Goal: Information Seeking & Learning: Learn about a topic

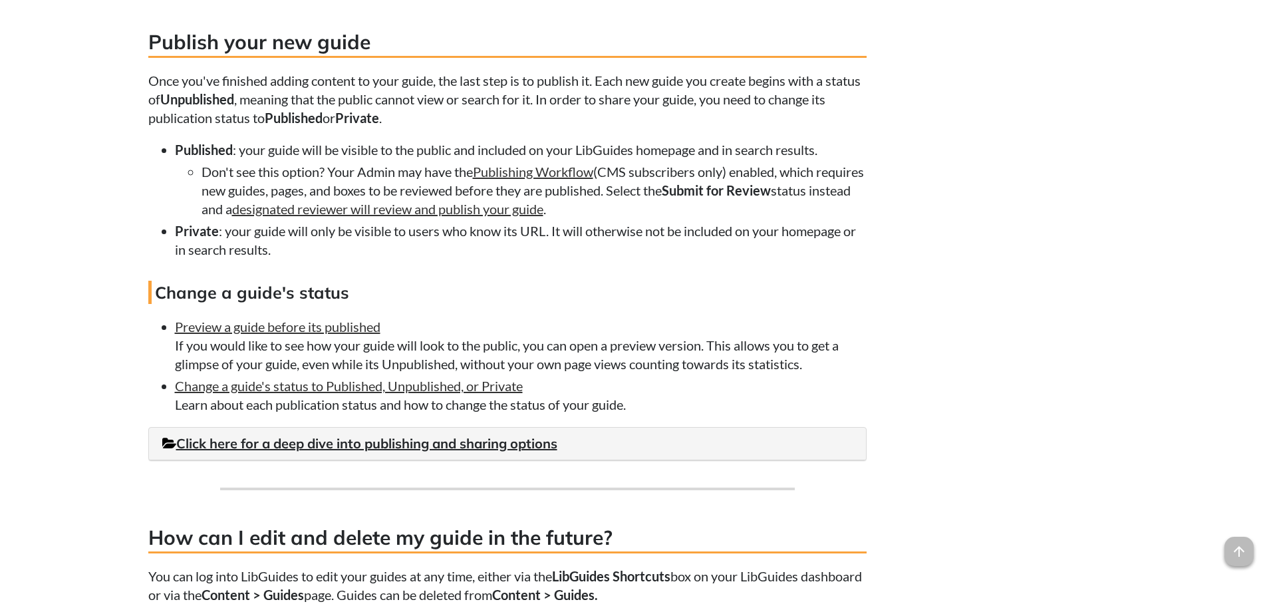
scroll to position [3193, 0]
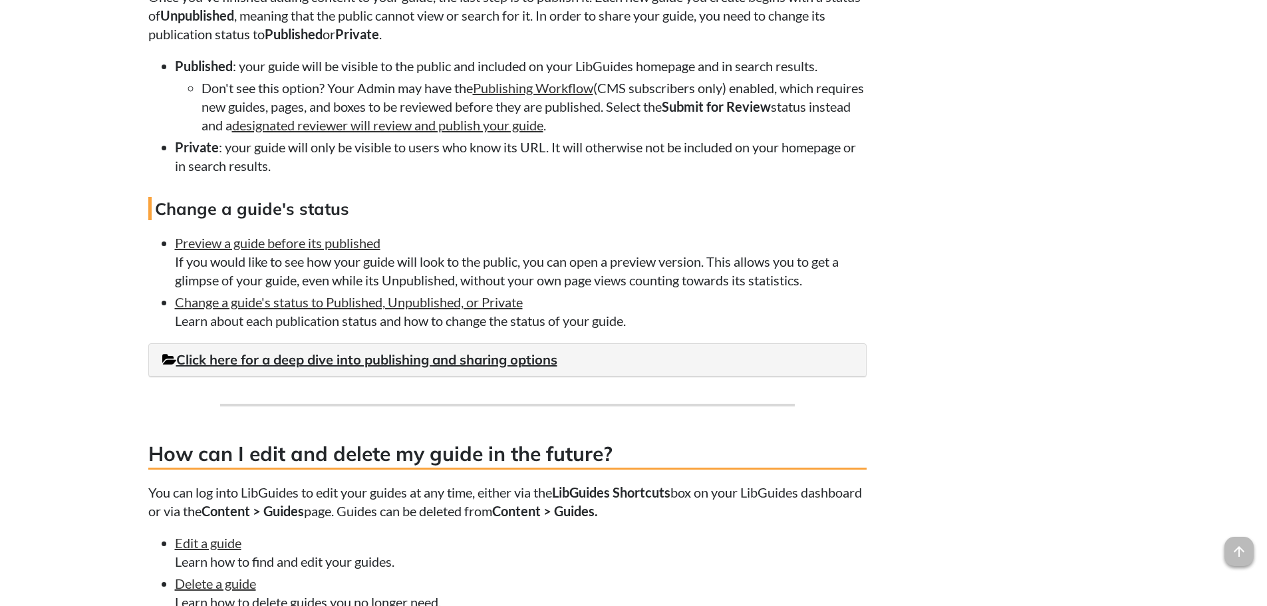
drag, startPoint x: 320, startPoint y: 271, endPoint x: 532, endPoint y: 304, distance: 214.7
click at [532, 289] on li "Preview a guide before its published If you would like to see how your guide wi…" at bounding box center [521, 262] width 692 height 56
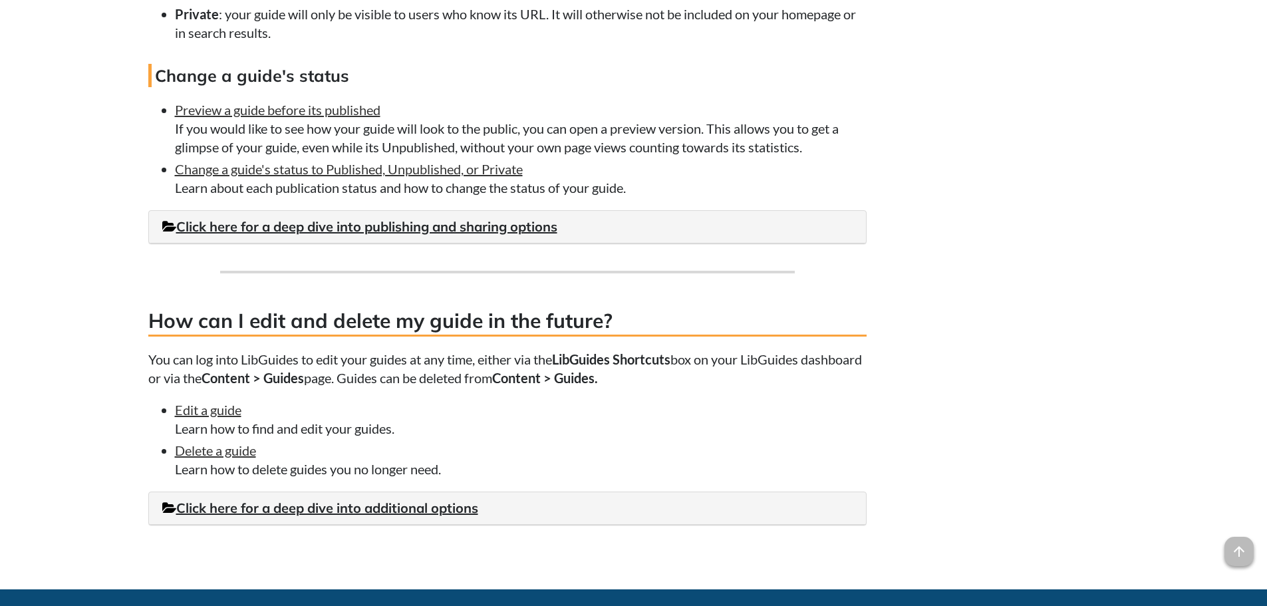
scroll to position [3460, 0]
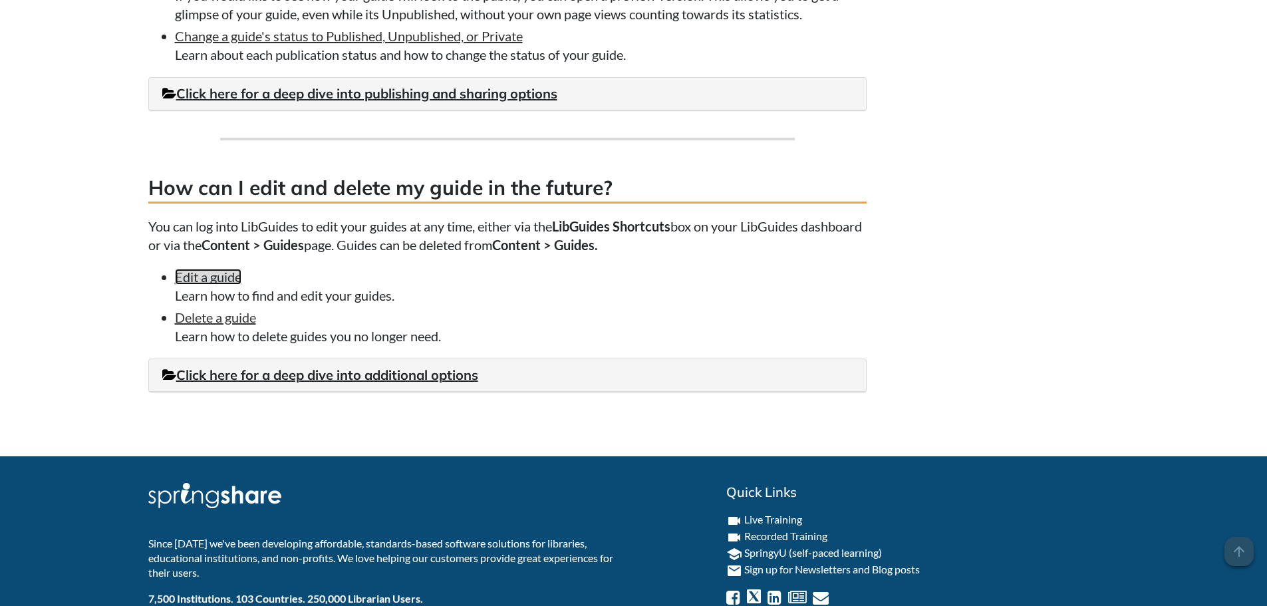
click at [214, 285] on link "Edit a guide" at bounding box center [208, 277] width 67 height 16
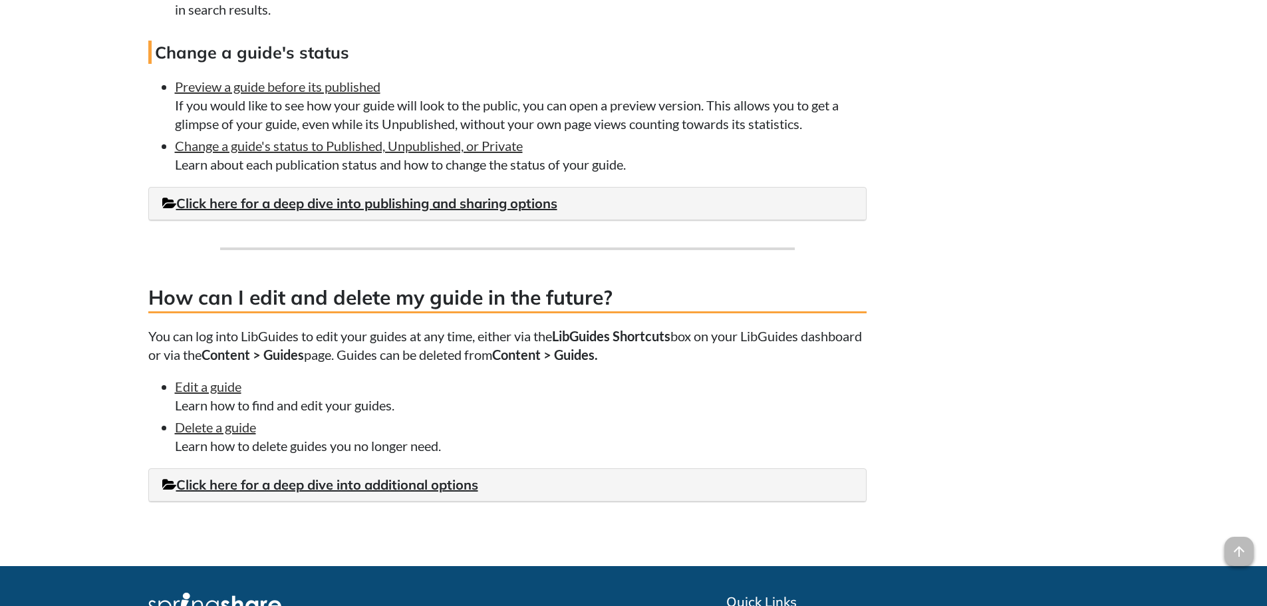
scroll to position [3326, 0]
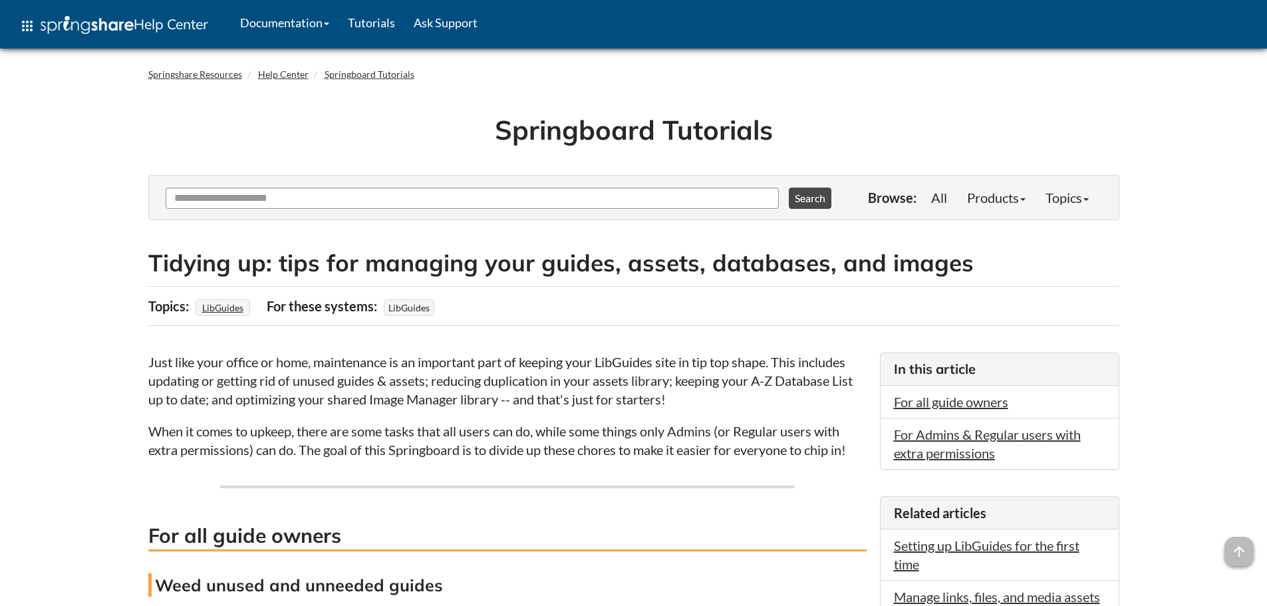
click at [336, 373] on p "Just like your office or home, maintenance is an important part of keeping your…" at bounding box center [507, 381] width 719 height 56
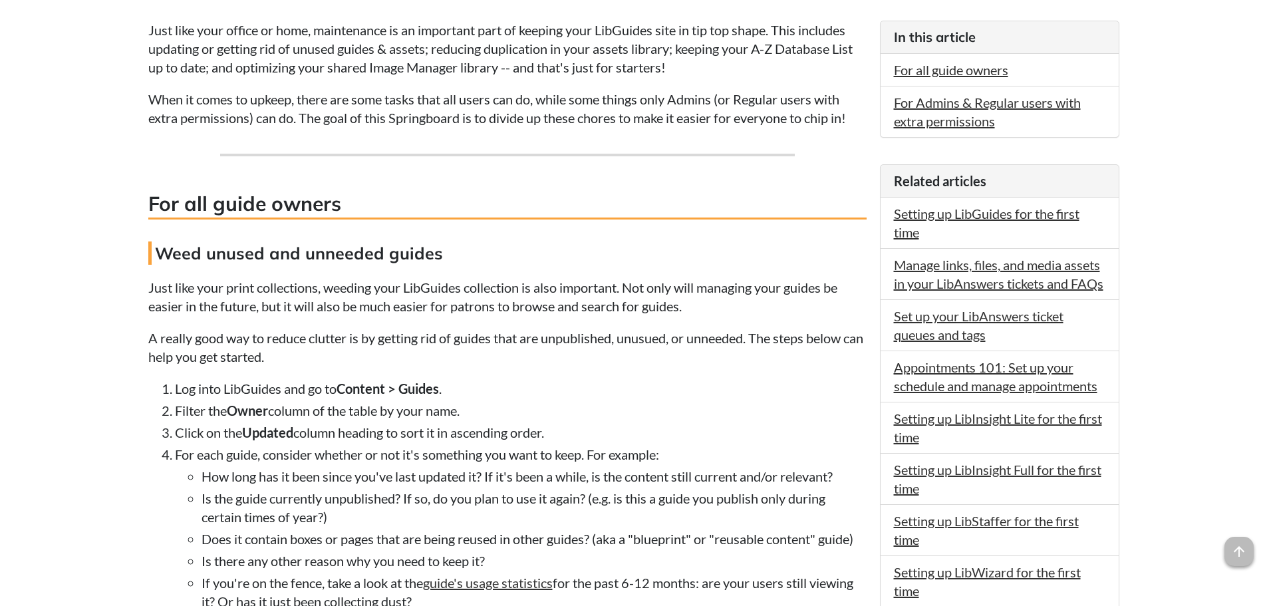
scroll to position [333, 0]
drag, startPoint x: 148, startPoint y: 284, endPoint x: 400, endPoint y: 286, distance: 252.2
click at [400, 286] on p "Just like your print collections, weeding your LibGuides collection is also imp…" at bounding box center [507, 295] width 719 height 37
click at [500, 283] on p "Just like your print collections, weeding your LibGuides collection is also imp…" at bounding box center [507, 295] width 719 height 37
click at [347, 249] on h4 "Weed unused and unneeded guides" at bounding box center [507, 252] width 719 height 23
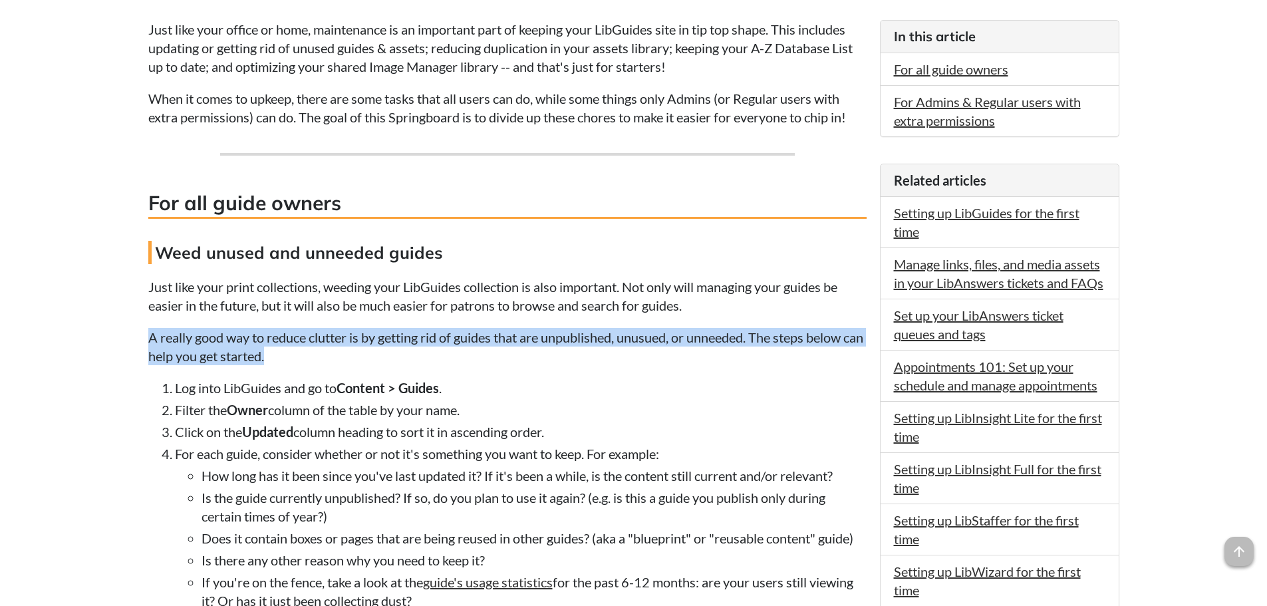
drag, startPoint x: 330, startPoint y: 356, endPoint x: 149, endPoint y: 343, distance: 181.4
click at [149, 343] on p "A really good way to reduce clutter is by getting rid of guides that are unpubl…" at bounding box center [507, 346] width 719 height 37
click at [416, 338] on p "A really good way to reduce clutter is by getting rid of guides that are unpubl…" at bounding box center [507, 346] width 719 height 37
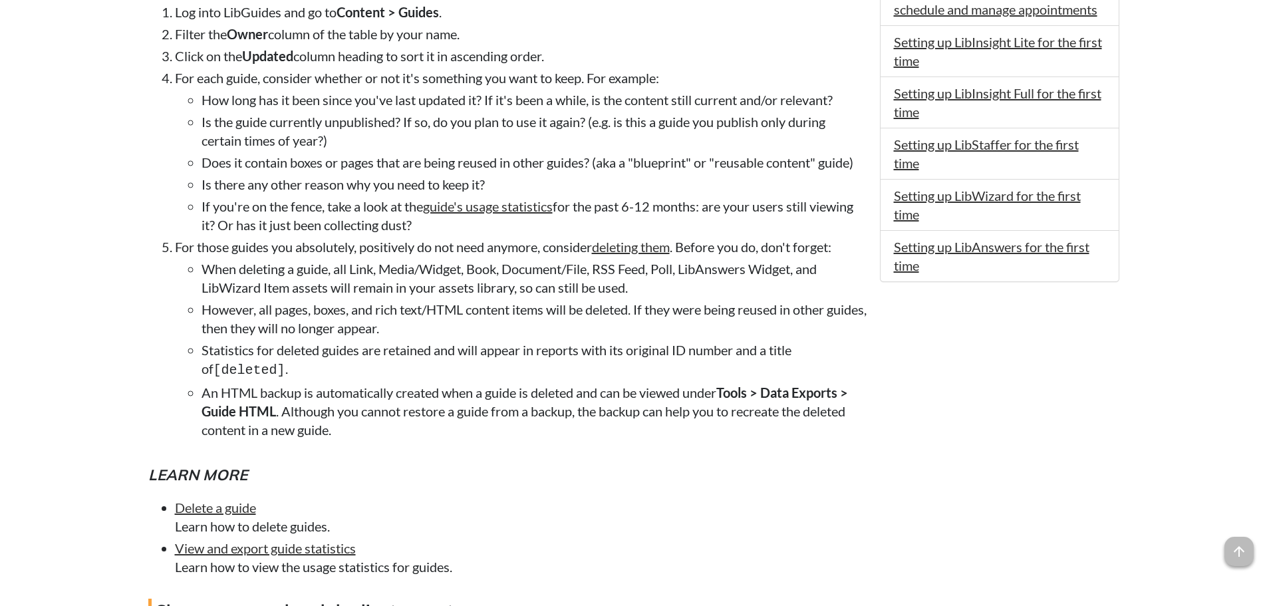
scroll to position [732, 0]
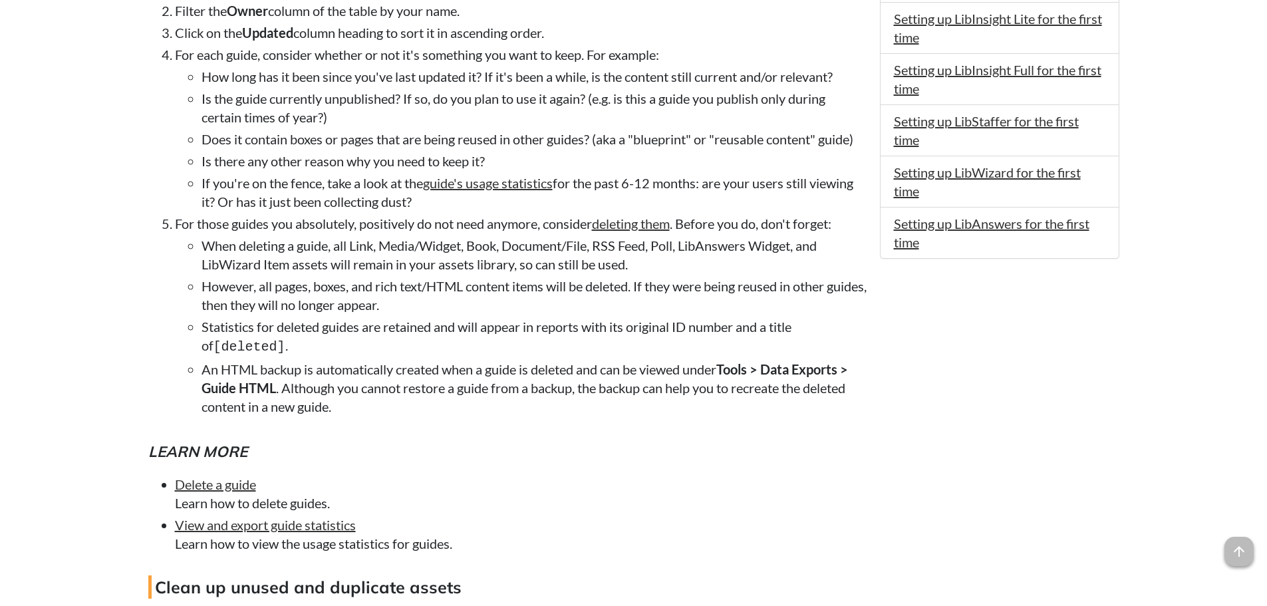
click at [534, 281] on li "However, all pages, boxes, and rich text/HTML content items will be deleted. If…" at bounding box center [534, 295] width 665 height 37
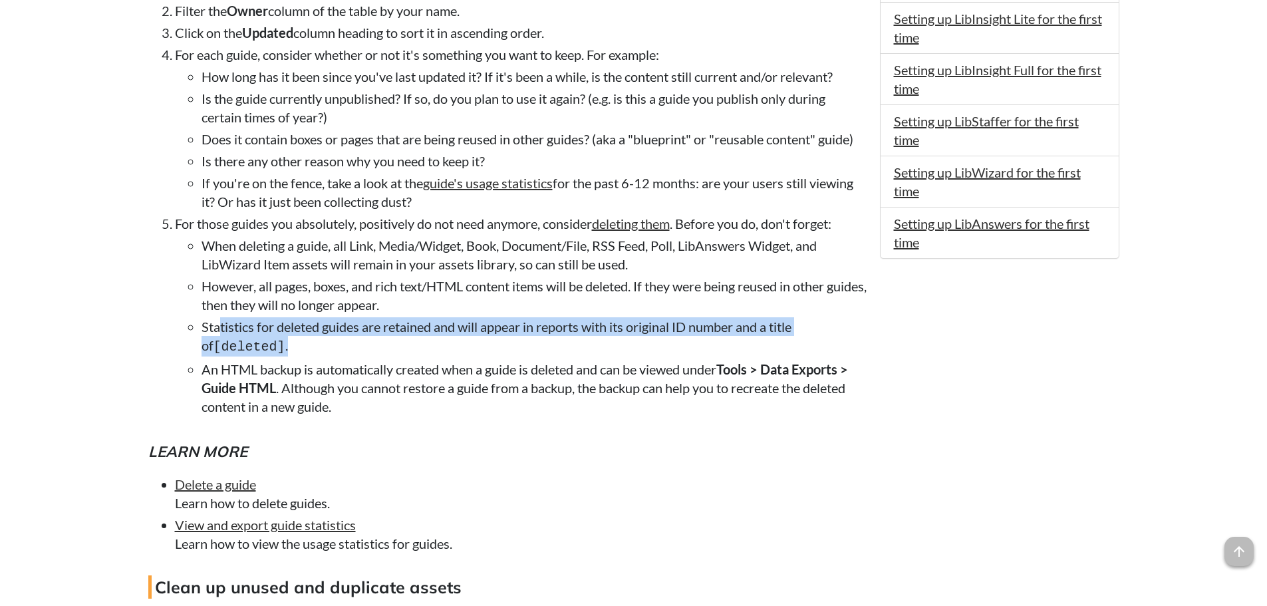
drag, startPoint x: 299, startPoint y: 347, endPoint x: 236, endPoint y: 332, distance: 64.4
click at [222, 331] on li "Statistics for deleted guides are retained and will appear in reports with its …" at bounding box center [534, 336] width 665 height 39
click at [250, 333] on li "Statistics for deleted guides are retained and will appear in reports with its …" at bounding box center [534, 336] width 665 height 39
click at [547, 345] on li "Statistics for deleted guides are retained and will appear in reports with its …" at bounding box center [534, 336] width 665 height 39
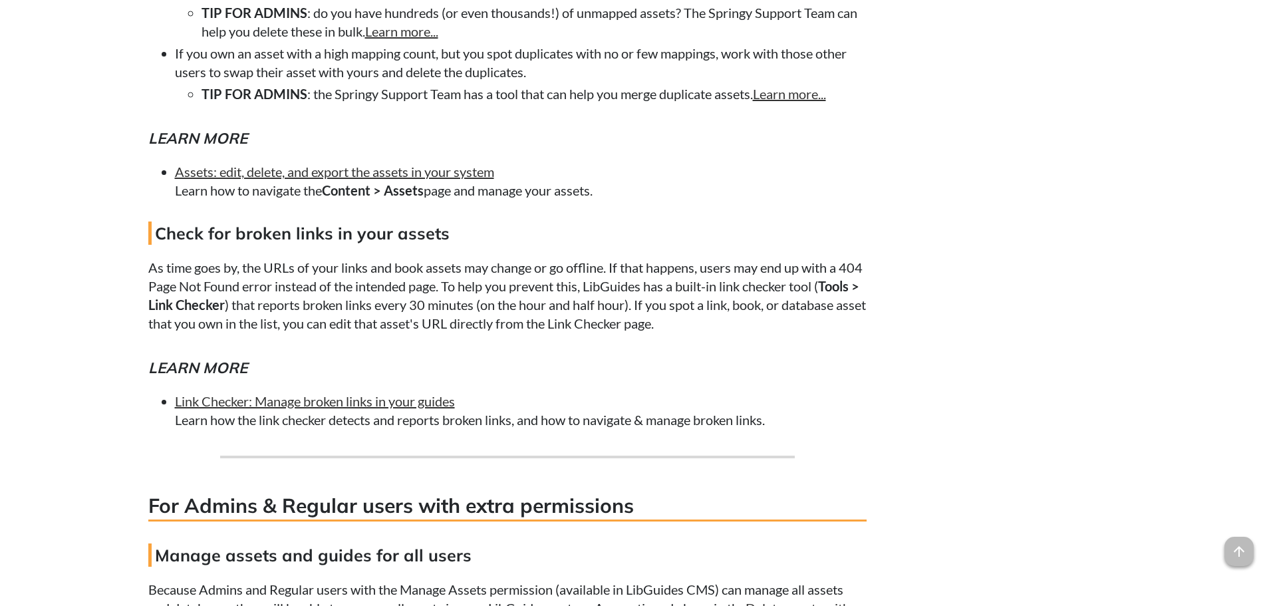
scroll to position [1730, 0]
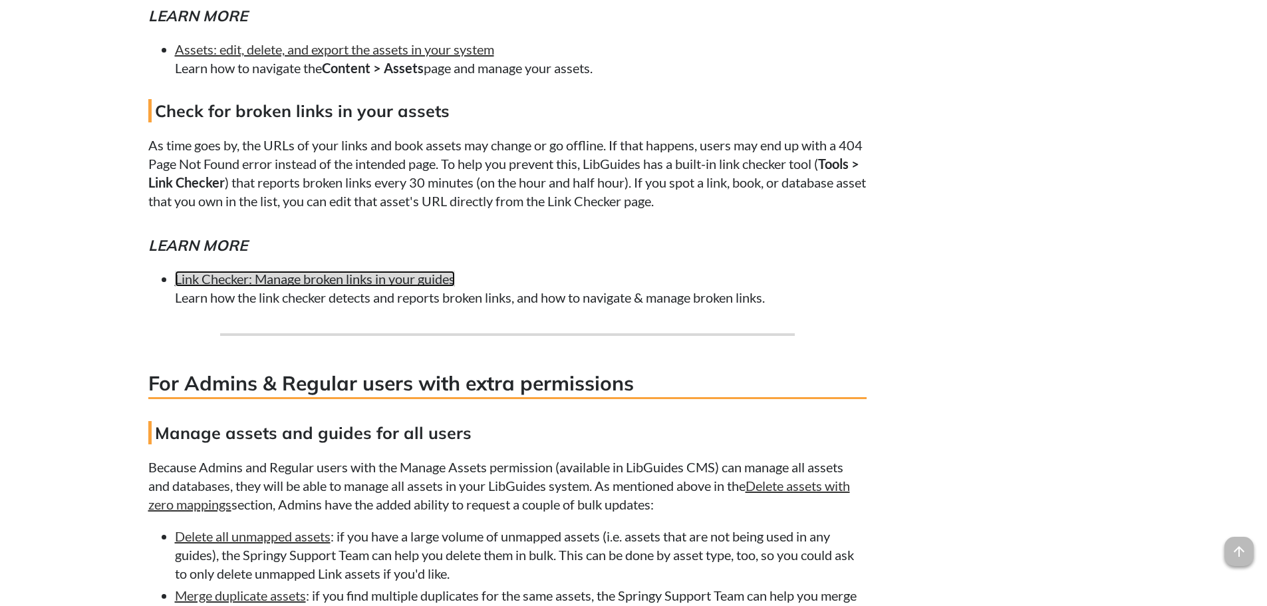
click at [349, 279] on link "Link Checker: Manage broken links in your guides" at bounding box center [315, 279] width 280 height 16
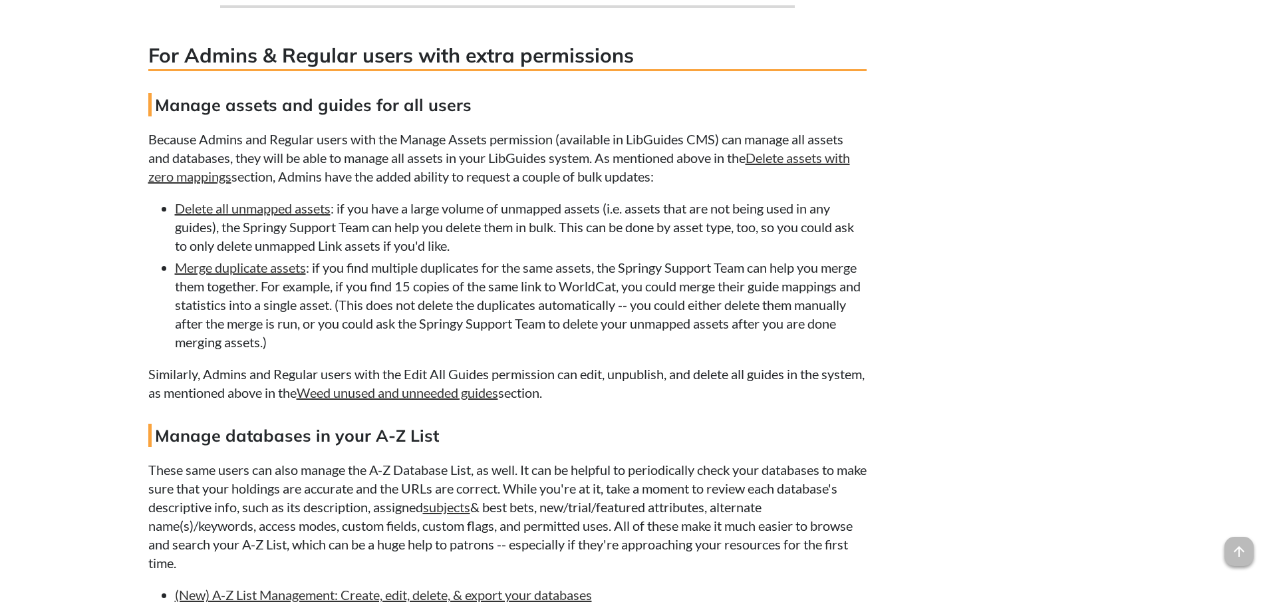
scroll to position [2062, 0]
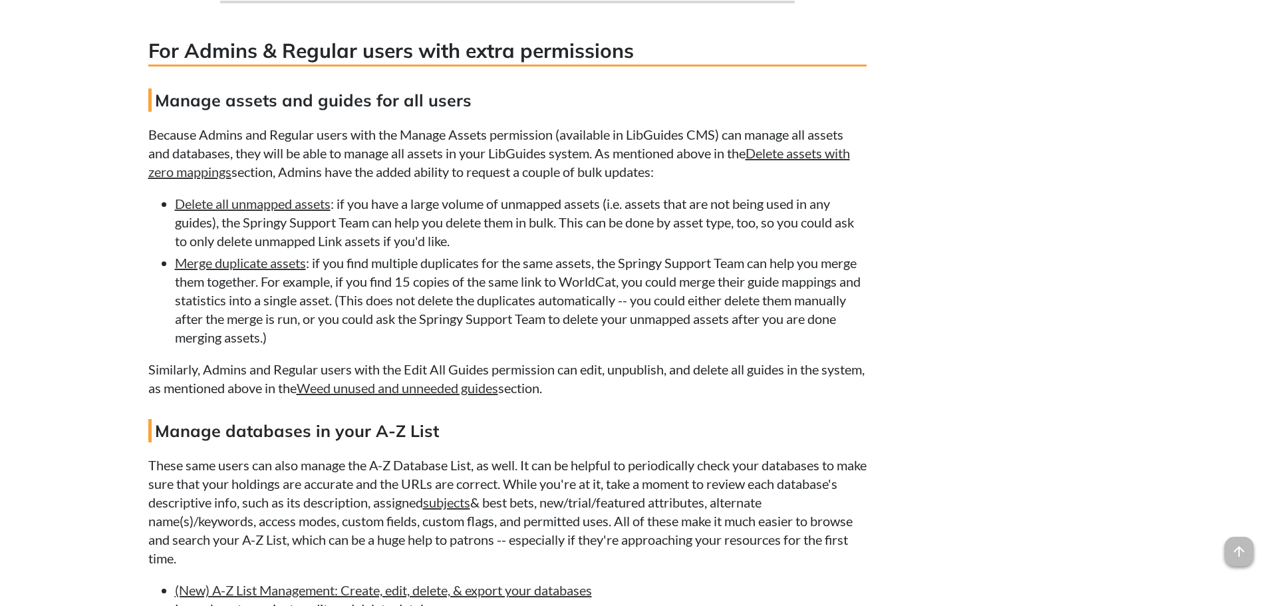
drag, startPoint x: 367, startPoint y: 254, endPoint x: 393, endPoint y: 271, distance: 30.8
click at [367, 254] on li "Merge duplicate assets : if you find multiple duplicates for the same assets, t…" at bounding box center [521, 299] width 692 height 93
click at [450, 267] on li "Merge duplicate assets : if you find multiple duplicates for the same assets, t…" at bounding box center [521, 299] width 692 height 93
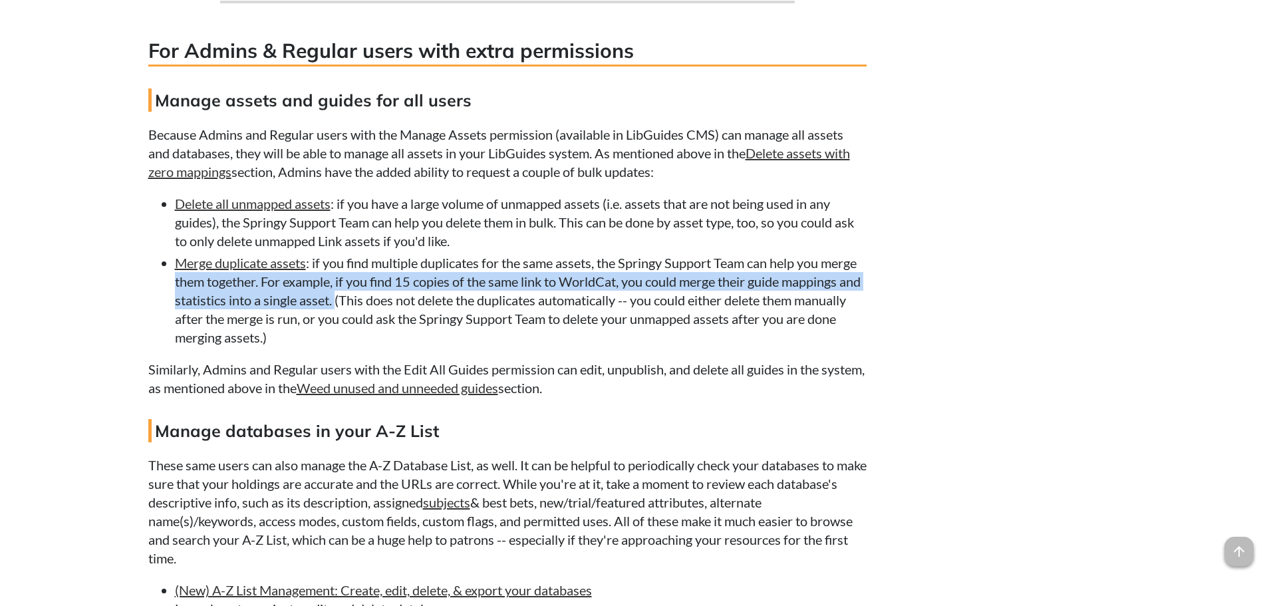
drag, startPoint x: 170, startPoint y: 280, endPoint x: 359, endPoint y: 297, distance: 189.7
click at [359, 297] on ul "Delete all unmapped assets : if you have a large volume of unmapped assets (i.e…" at bounding box center [507, 270] width 719 height 152
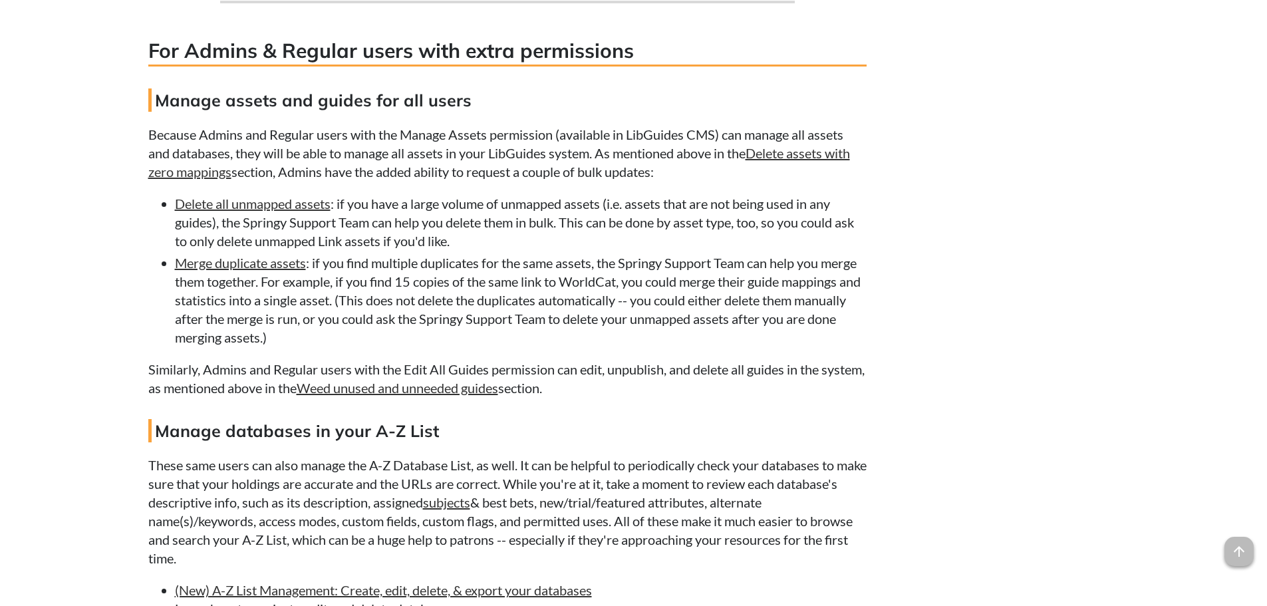
click at [460, 297] on li "Merge duplicate assets : if you find multiple duplicates for the same assets, t…" at bounding box center [521, 299] width 692 height 93
drag, startPoint x: 229, startPoint y: 319, endPoint x: 354, endPoint y: 317, distance: 125.1
click at [354, 317] on li "Merge duplicate assets : if you find multiple duplicates for the same assets, t…" at bounding box center [521, 299] width 692 height 93
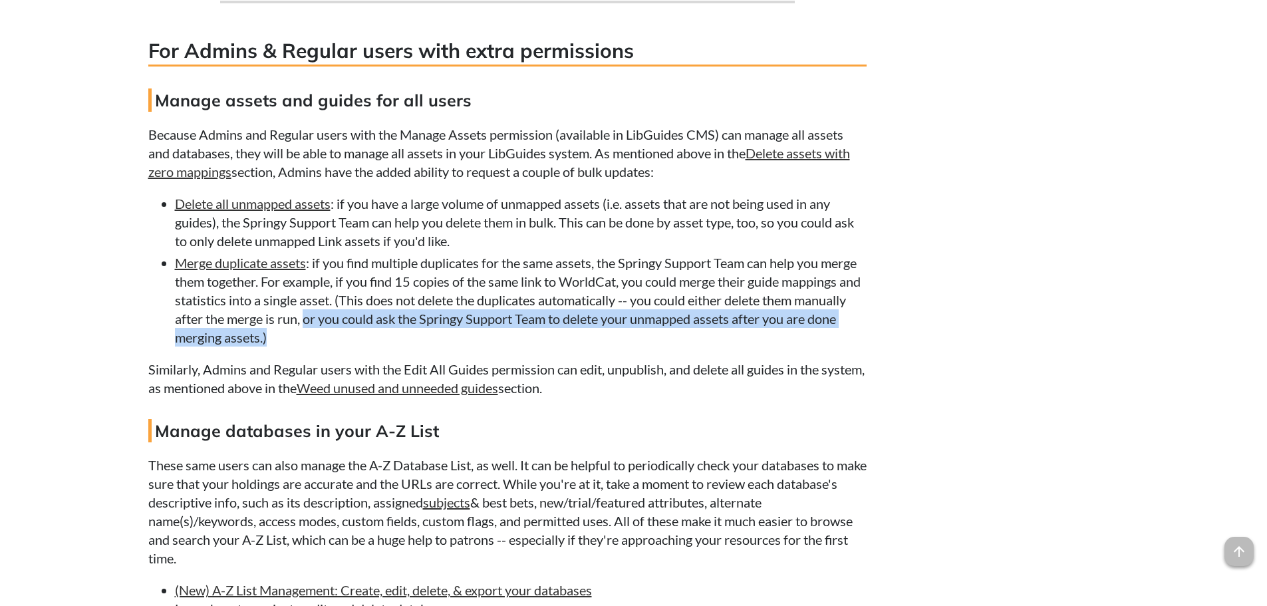
drag, startPoint x: 359, startPoint y: 315, endPoint x: 518, endPoint y: 321, distance: 158.5
click at [529, 327] on li "Merge duplicate assets : if you find multiple duplicates for the same assets, t…" at bounding box center [521, 299] width 692 height 93
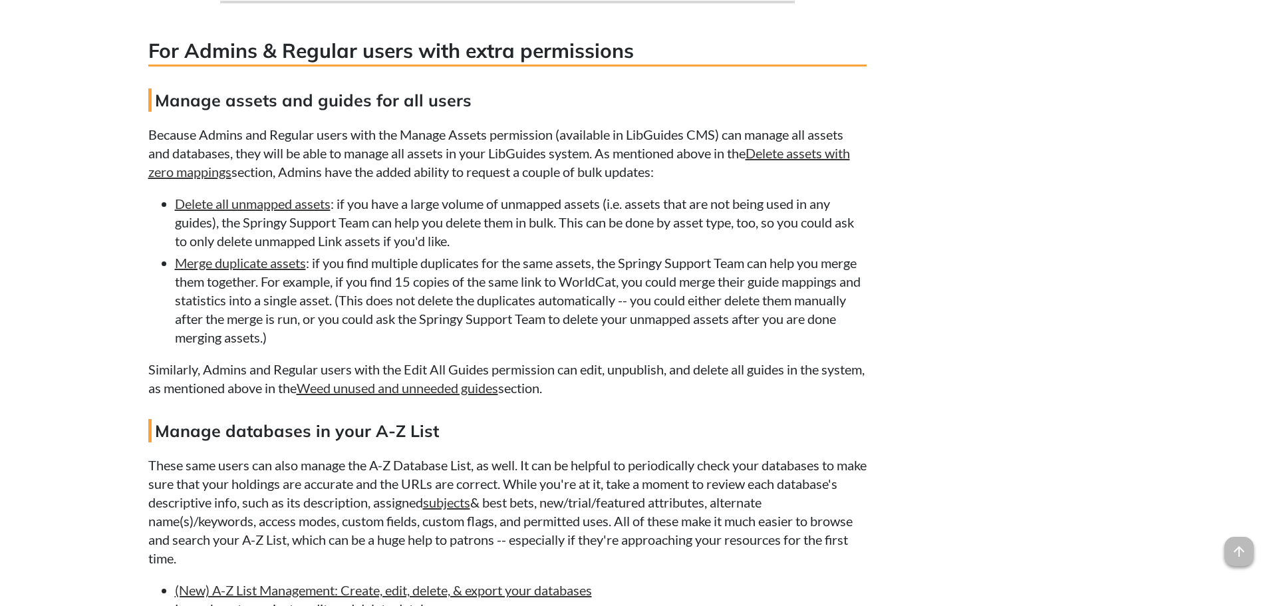
click at [285, 370] on p "Similarly, Admins and Regular users with the Edit All Guides permission can edi…" at bounding box center [507, 378] width 719 height 37
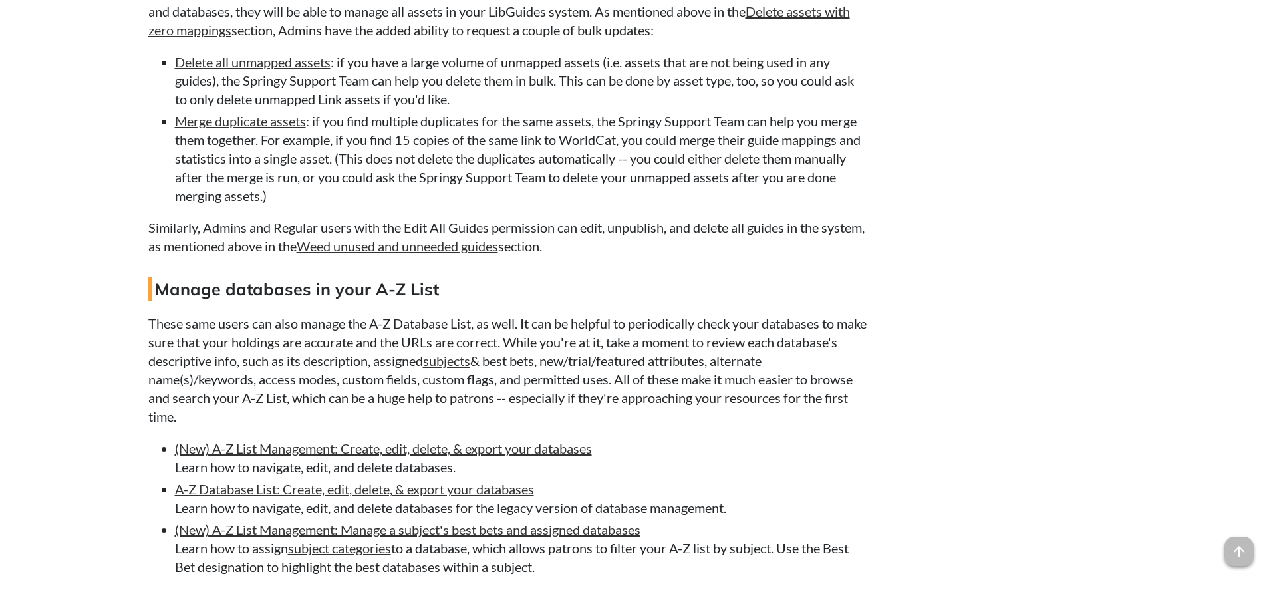
scroll to position [2262, 0]
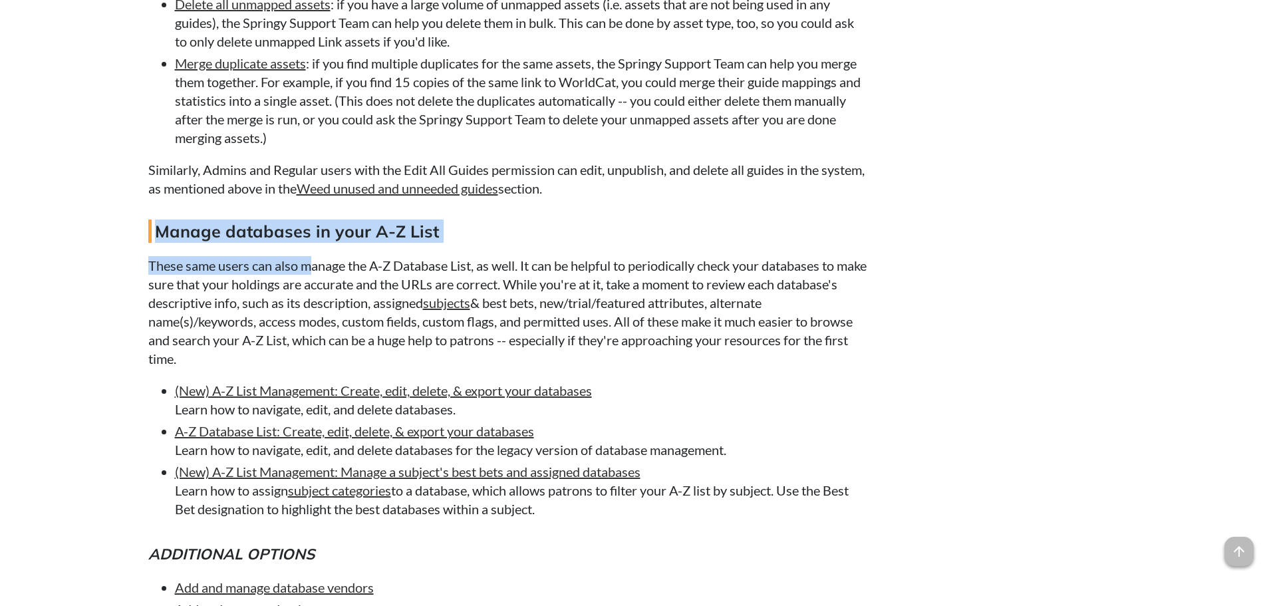
drag, startPoint x: 156, startPoint y: 232, endPoint x: 315, endPoint y: 267, distance: 163.5
click at [315, 267] on p "These same users can also manage the A-Z Database List, as well. It can be help…" at bounding box center [507, 312] width 719 height 112
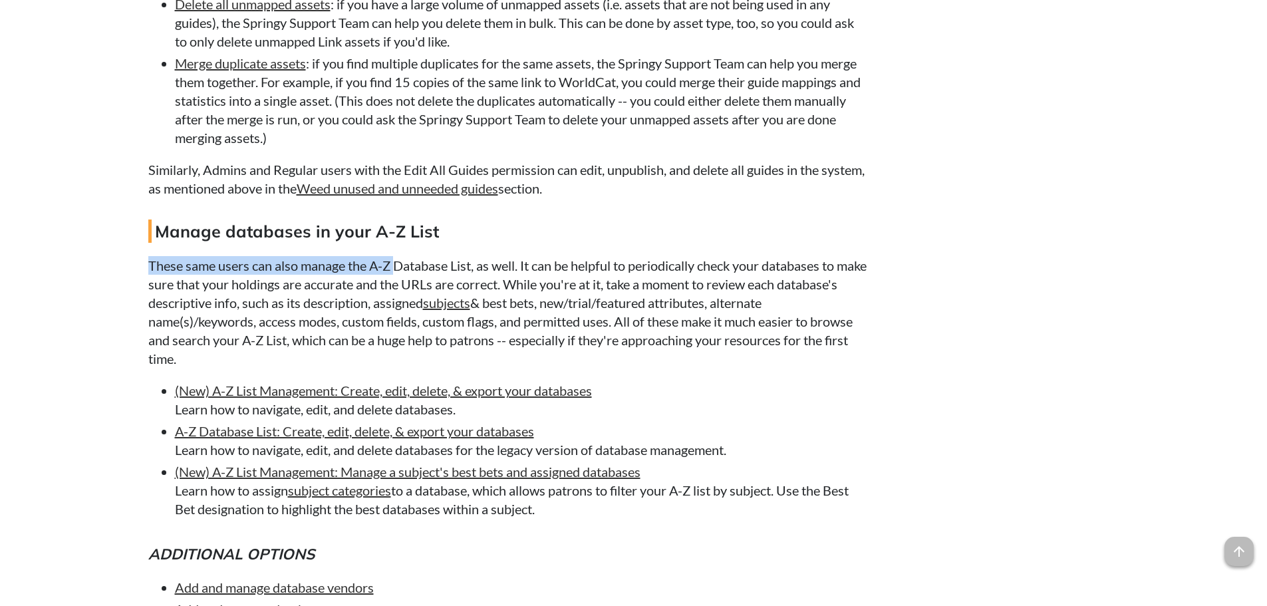
drag, startPoint x: 150, startPoint y: 270, endPoint x: 381, endPoint y: 259, distance: 231.1
click at [384, 260] on p "These same users can also manage the A-Z Database List, as well. It can be help…" at bounding box center [507, 312] width 719 height 112
click at [167, 231] on h4 "Manage databases in your A-Z List" at bounding box center [507, 231] width 719 height 23
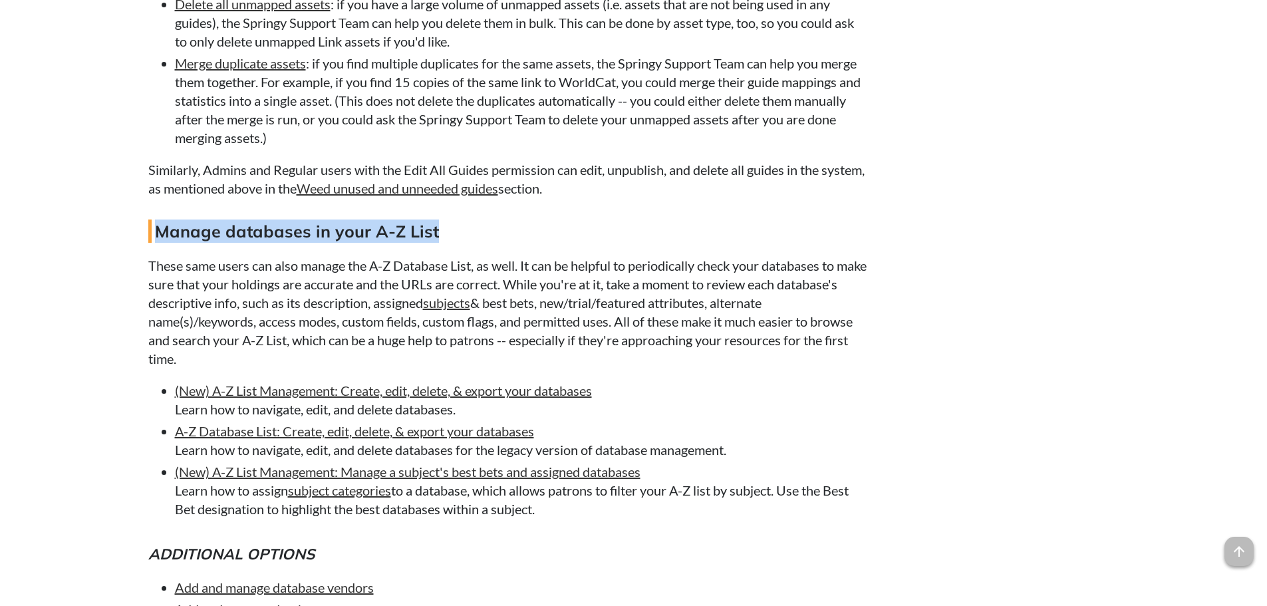
drag, startPoint x: 140, startPoint y: 232, endPoint x: 461, endPoint y: 234, distance: 320.7
click at [412, 229] on h4 "Manage databases in your A-Z List" at bounding box center [507, 231] width 719 height 23
drag, startPoint x: 156, startPoint y: 231, endPoint x: 426, endPoint y: 235, distance: 269.5
click at [455, 229] on h4 "Manage databases in your A-Z List" at bounding box center [507, 231] width 719 height 23
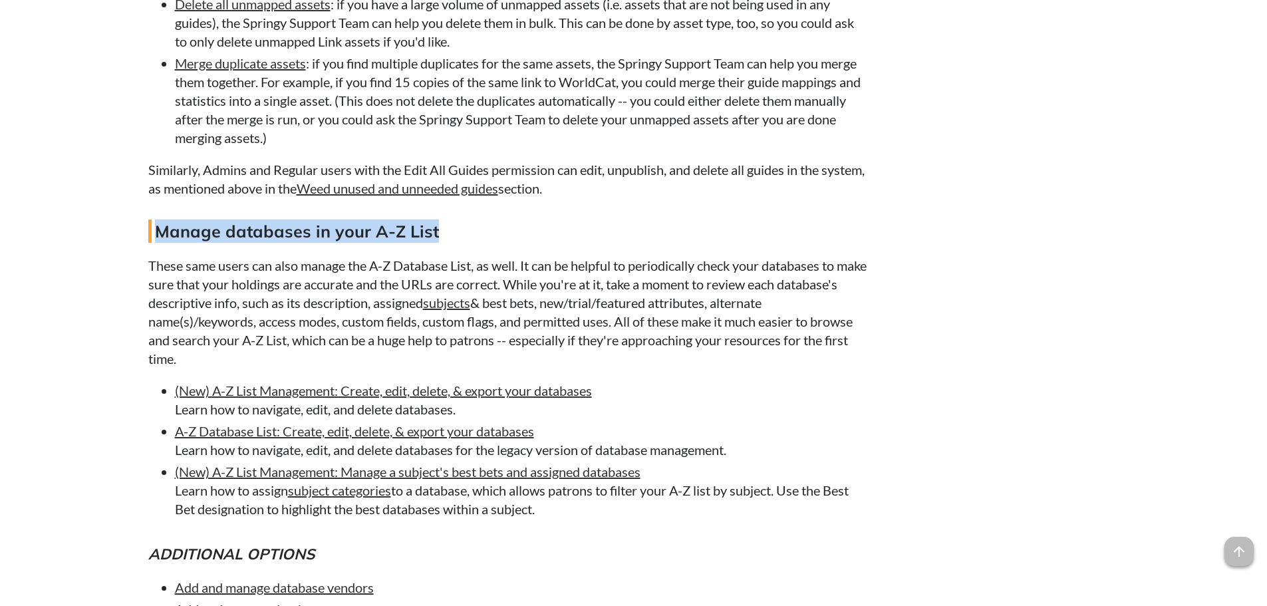
click at [422, 236] on h4 "Manage databases in your A-Z List" at bounding box center [507, 231] width 719 height 23
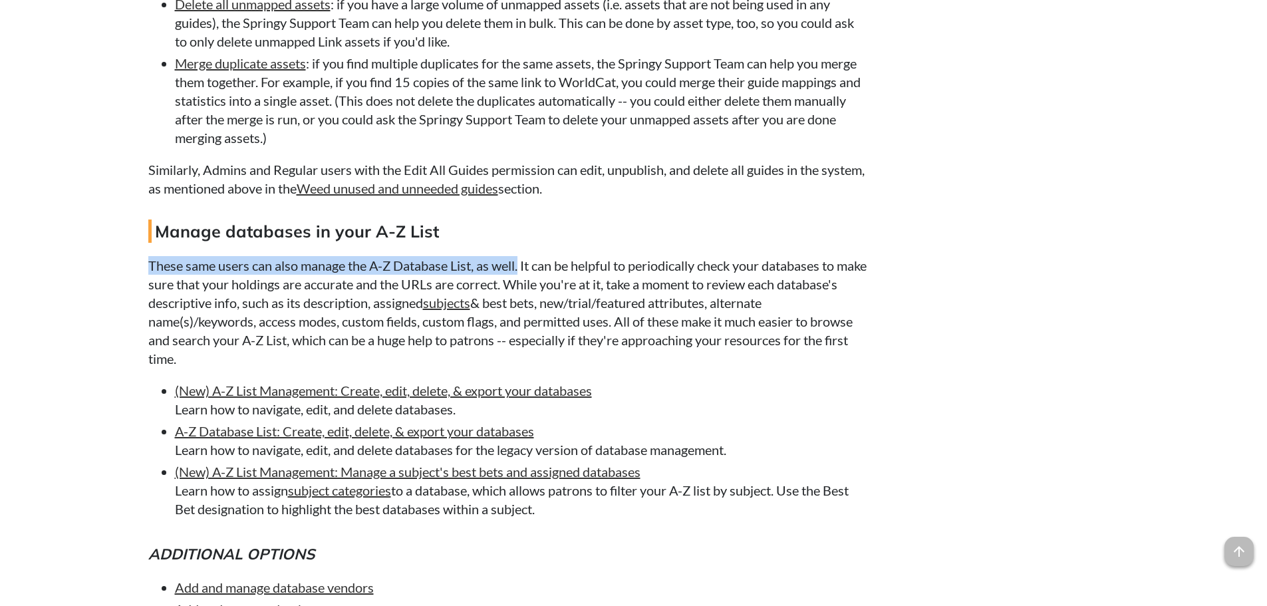
drag, startPoint x: 144, startPoint y: 265, endPoint x: 521, endPoint y: 270, distance: 377.3
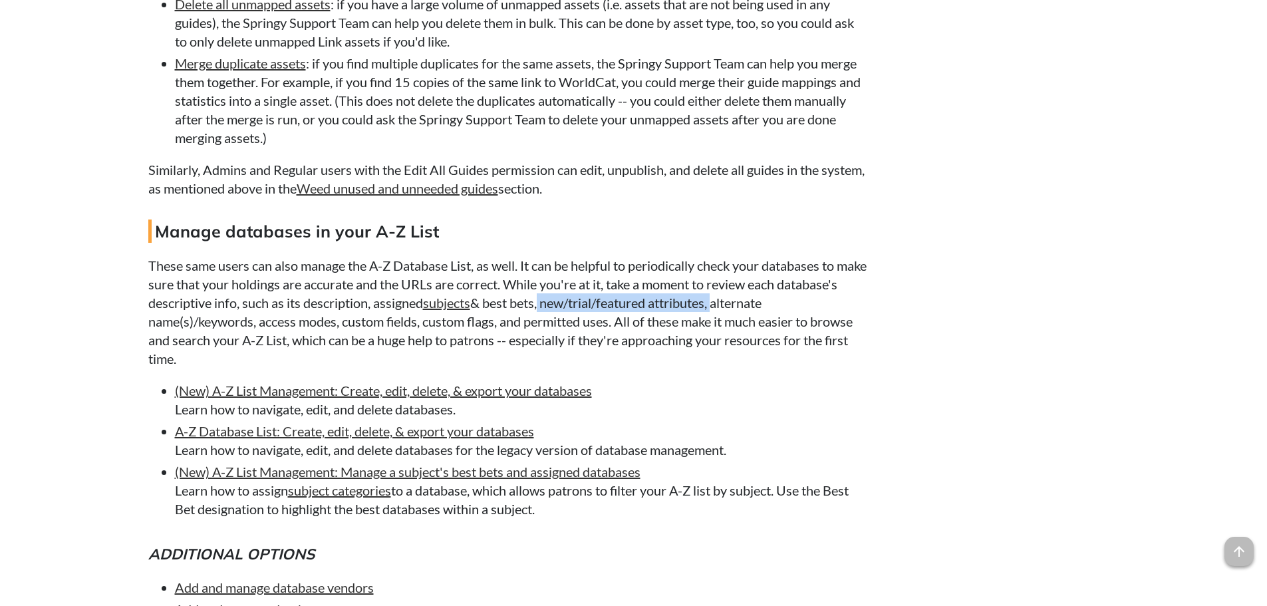
drag, startPoint x: 649, startPoint y: 309, endPoint x: 776, endPoint y: 301, distance: 127.3
click at [784, 310] on p "These same users can also manage the A-Z Database List, as well. It can be help…" at bounding box center [507, 312] width 719 height 112
click at [343, 345] on p "These same users can also manage the A-Z Database List, as well. It can be help…" at bounding box center [507, 312] width 719 height 112
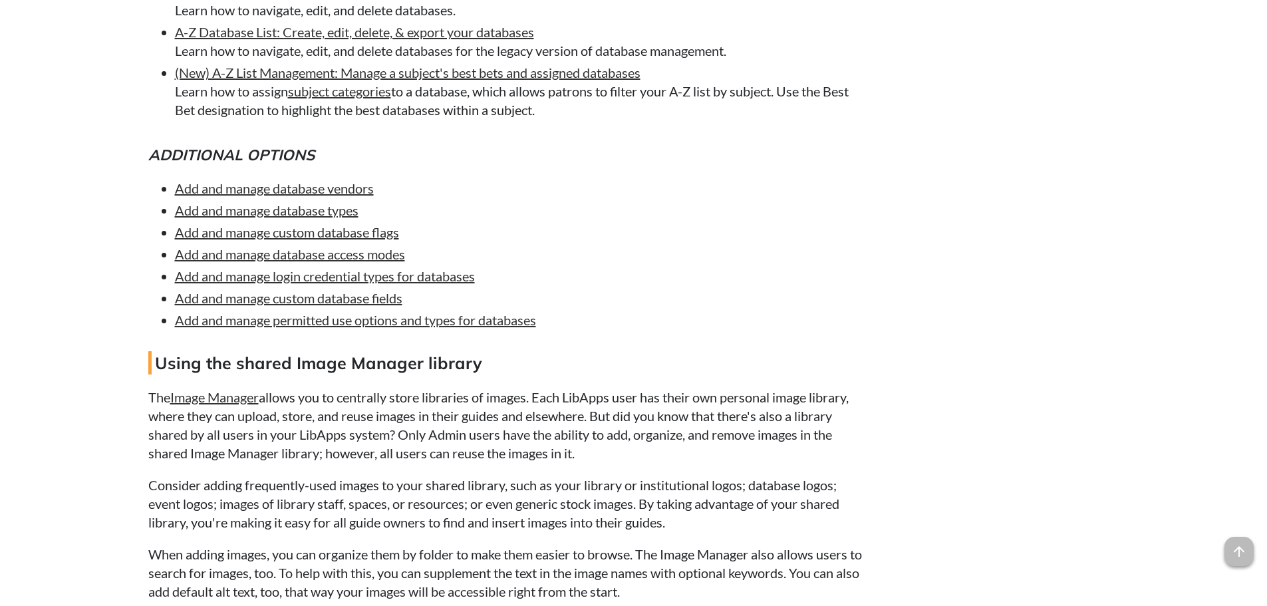
scroll to position [2794, 0]
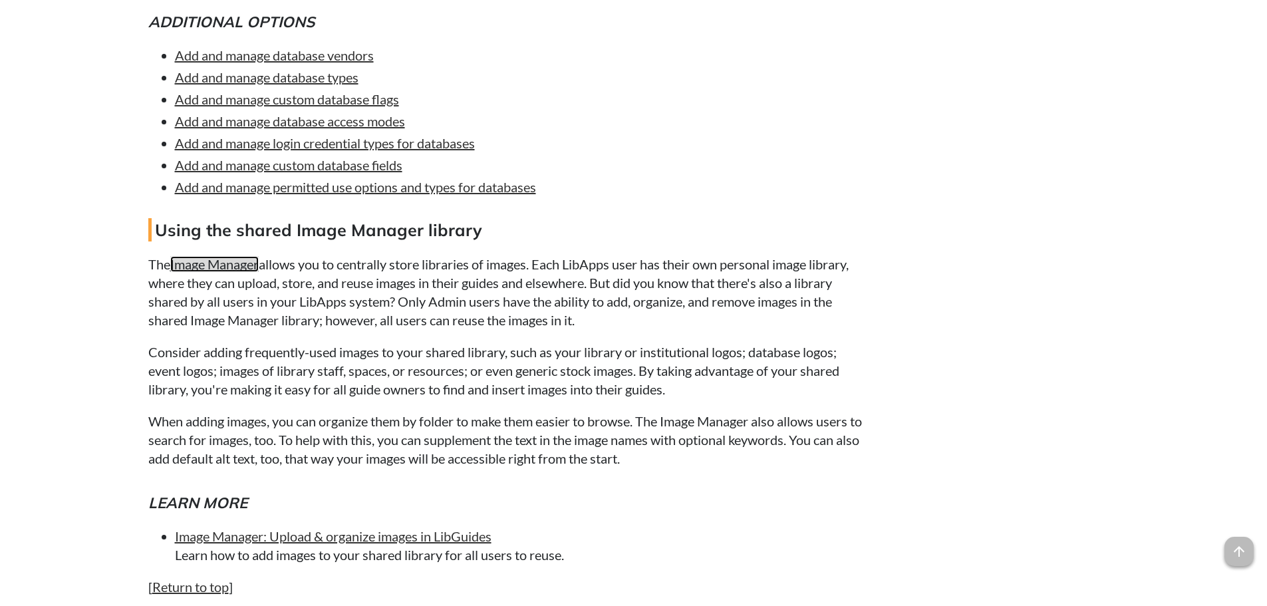
click at [242, 267] on link "Image Manager" at bounding box center [214, 264] width 88 height 16
click at [531, 263] on p "The Image Manager allows you to centrally store libraries of images. Each LibAp…" at bounding box center [507, 292] width 719 height 75
drag, startPoint x: 589, startPoint y: 263, endPoint x: 791, endPoint y: 272, distance: 202.4
click at [791, 272] on p "The Image Manager allows you to centrally store libraries of images. Each LibAp…" at bounding box center [507, 292] width 719 height 75
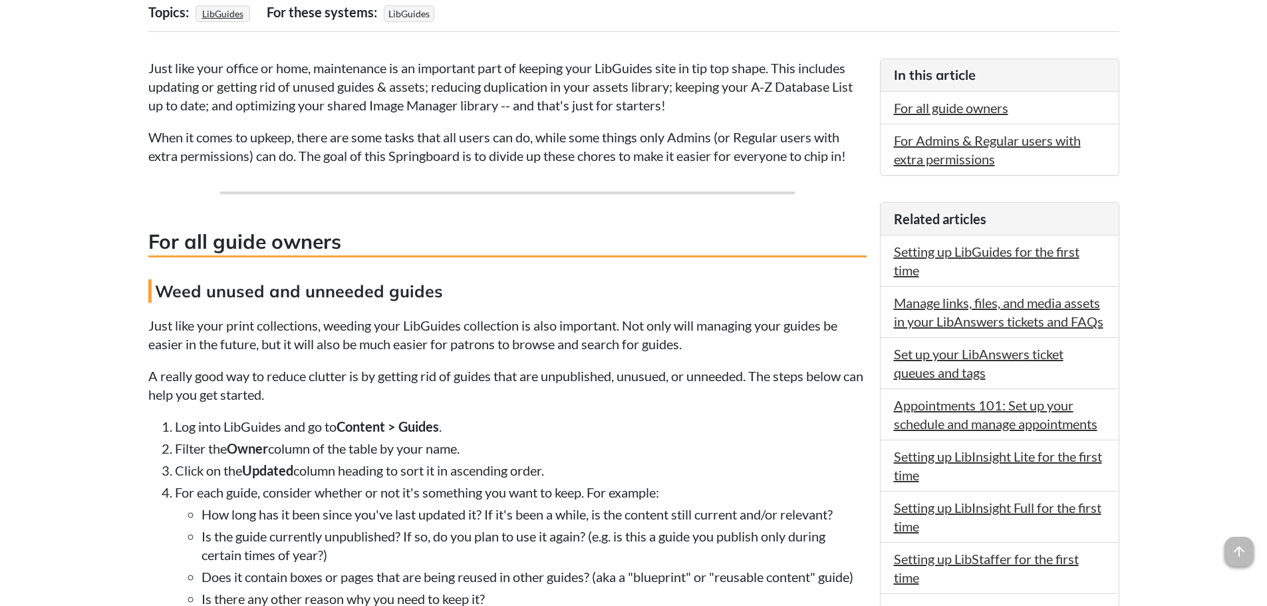
scroll to position [0, 0]
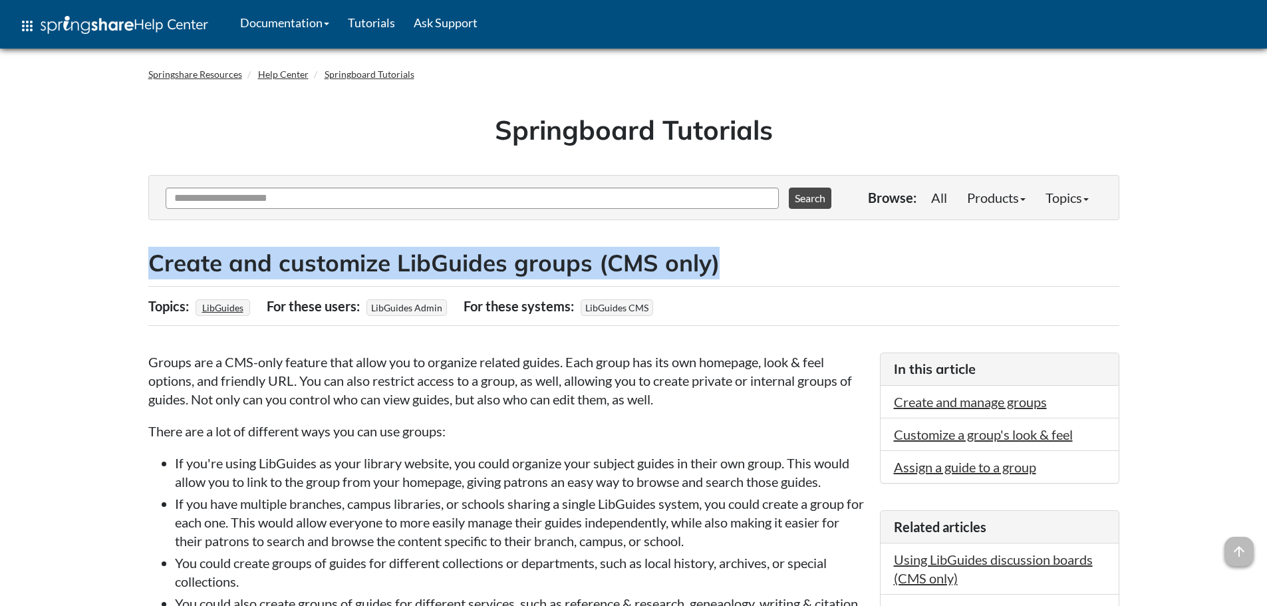
drag, startPoint x: 159, startPoint y: 268, endPoint x: 800, endPoint y: 276, distance: 640.7
copy h2 "Create and customize LibGuides groups (CMS only)"
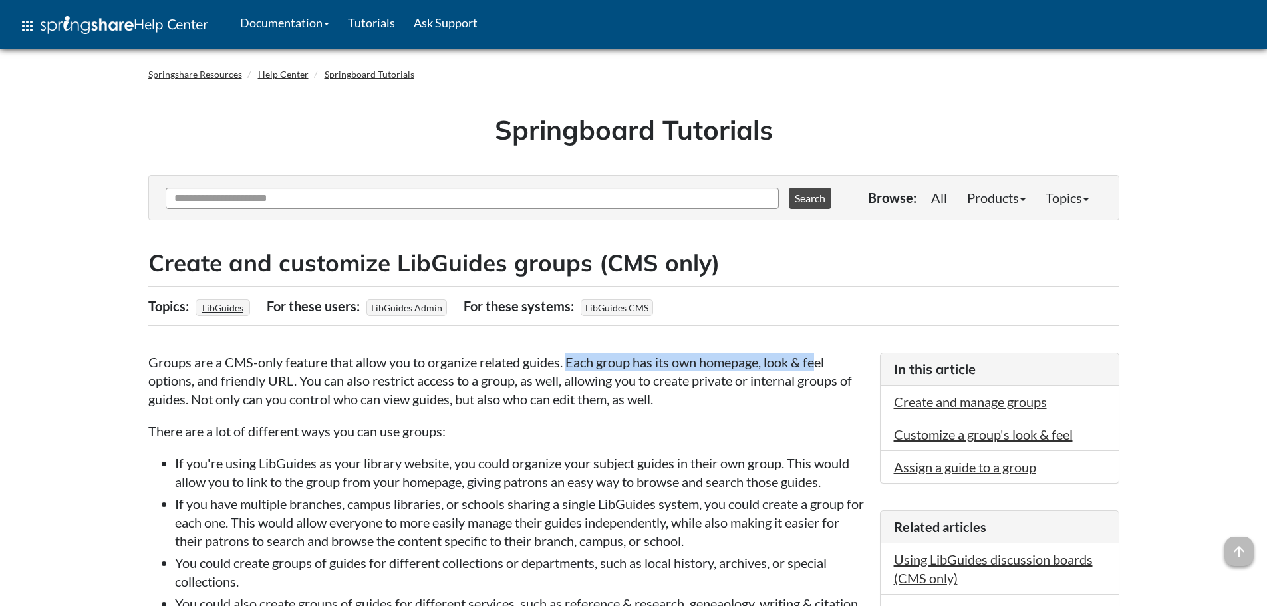
drag, startPoint x: 571, startPoint y: 353, endPoint x: 821, endPoint y: 367, distance: 250.5
click at [821, 367] on p "Groups are a CMS-only feature that allow you to organize related guides. Each g…" at bounding box center [507, 381] width 719 height 56
click at [404, 389] on p "Groups are a CMS-only feature that allow you to organize related guides. Each g…" at bounding box center [507, 381] width 719 height 56
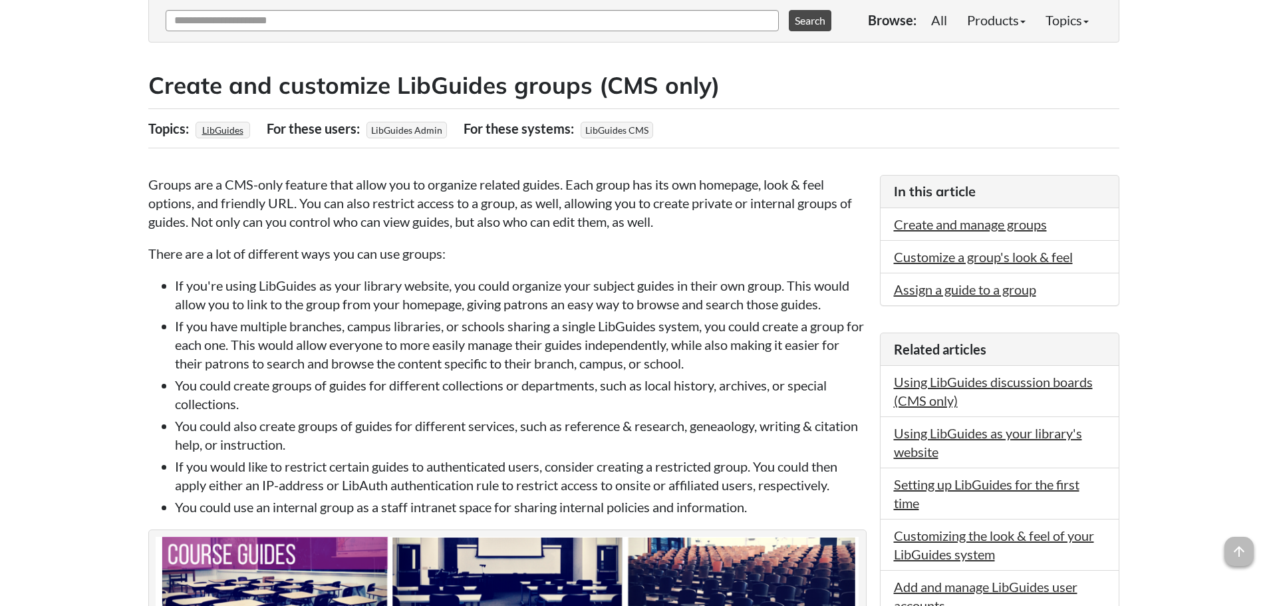
scroll to position [200, 0]
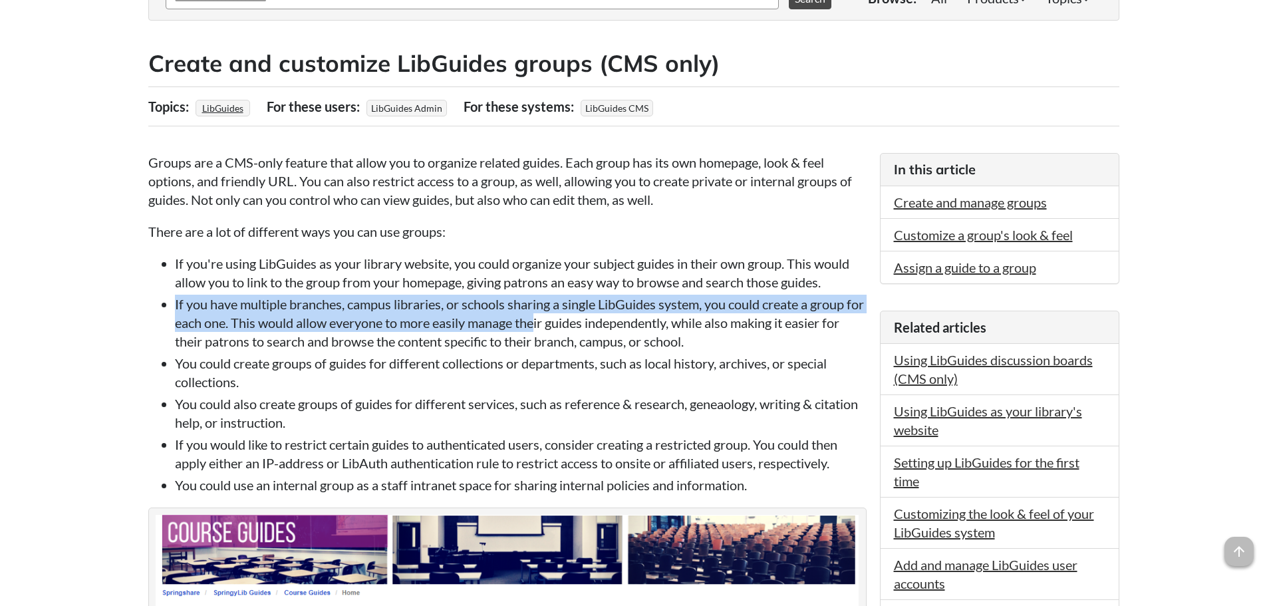
drag, startPoint x: 174, startPoint y: 307, endPoint x: 561, endPoint y: 328, distance: 387.8
click at [561, 328] on ul "If you're using LibGuides as your library website, you could organize your subj…" at bounding box center [507, 374] width 719 height 240
click at [563, 327] on li "If you have multiple branches, campus libraries, or schools sharing a single Li…" at bounding box center [521, 323] width 692 height 56
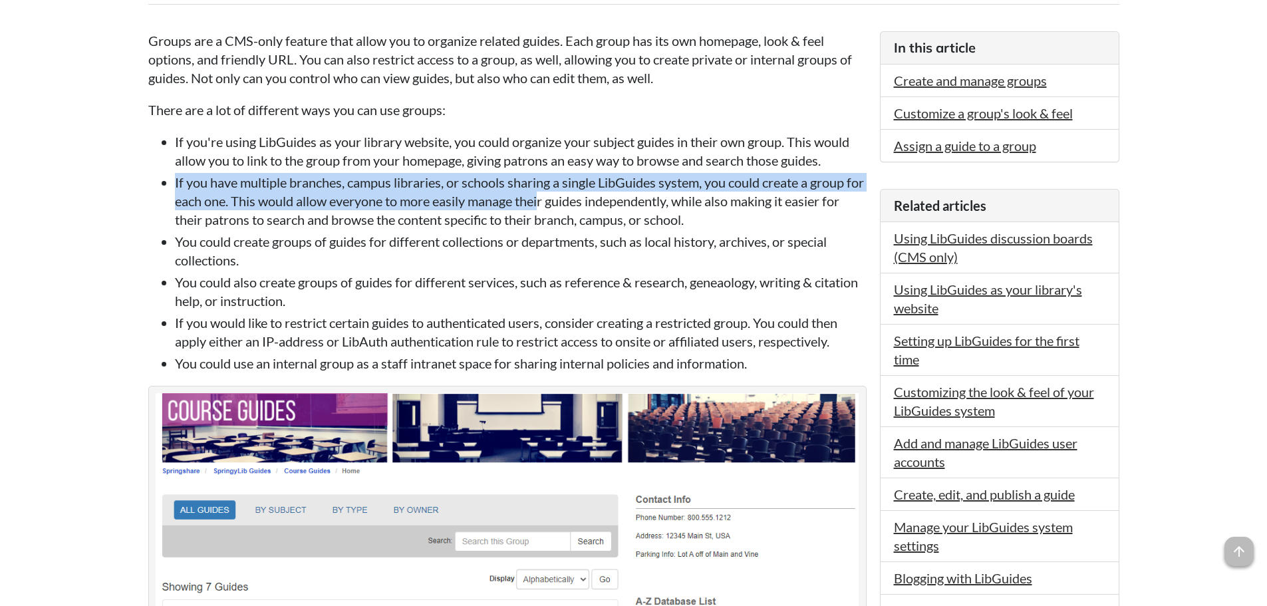
scroll to position [333, 0]
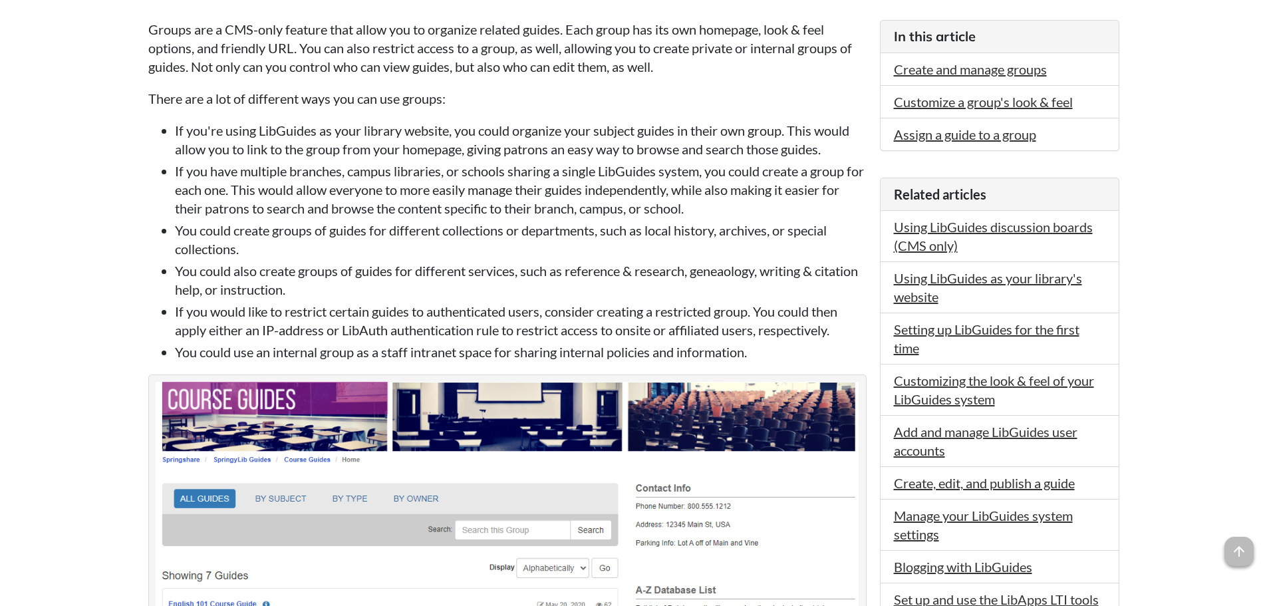
click at [372, 255] on li "You could create groups of guides for different collections or departments, suc…" at bounding box center [521, 239] width 692 height 37
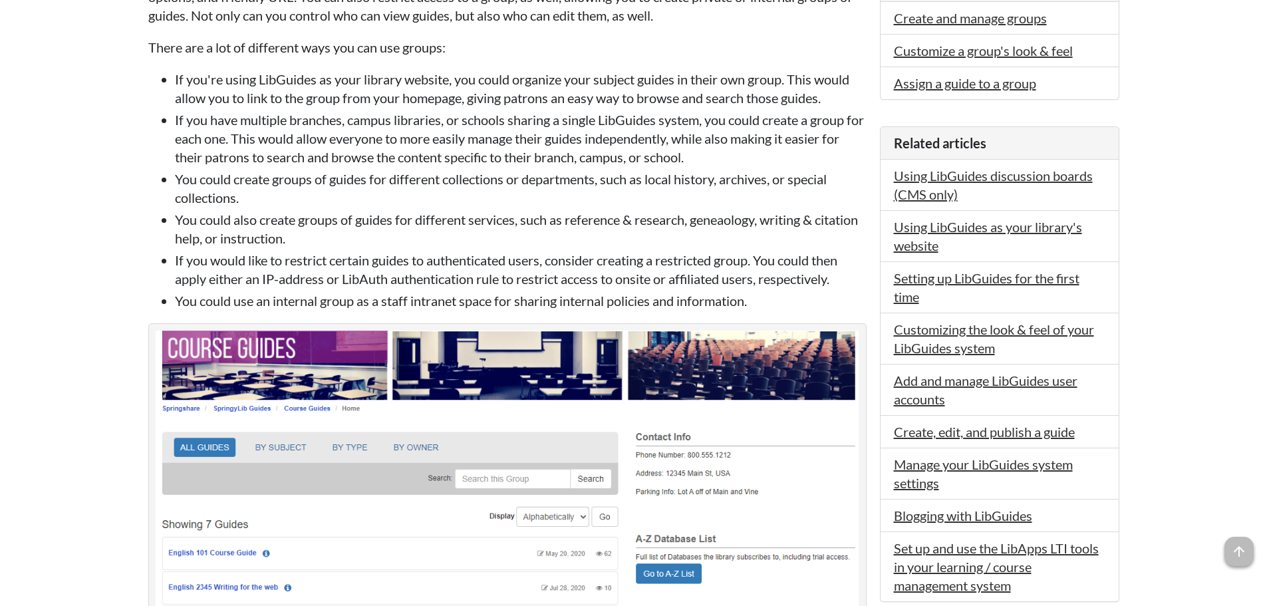
scroll to position [466, 0]
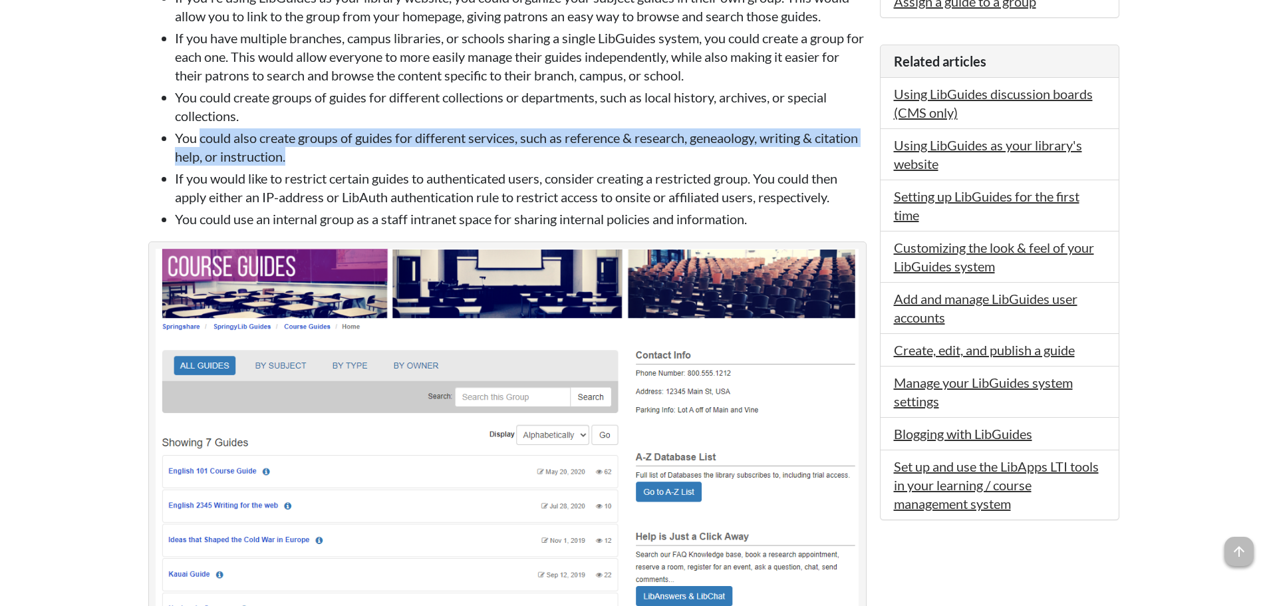
drag, startPoint x: 361, startPoint y: 156, endPoint x: 199, endPoint y: 147, distance: 161.9
click at [199, 147] on li "You could also create groups of guides for different services, such as referenc…" at bounding box center [521, 146] width 692 height 37
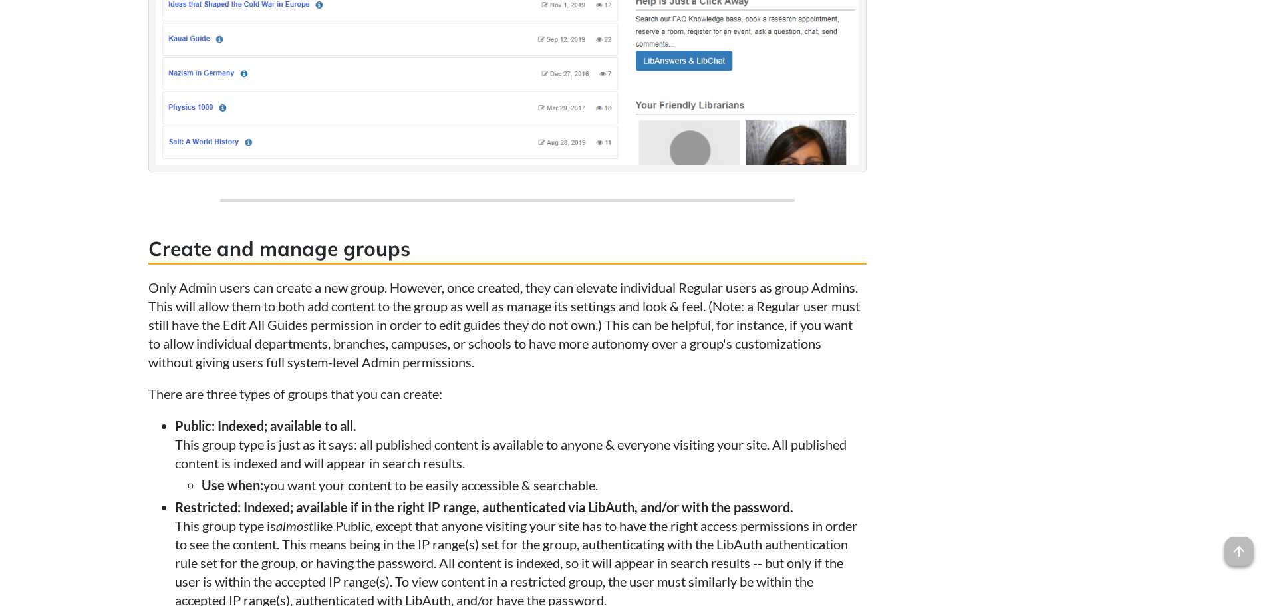
scroll to position [1064, 0]
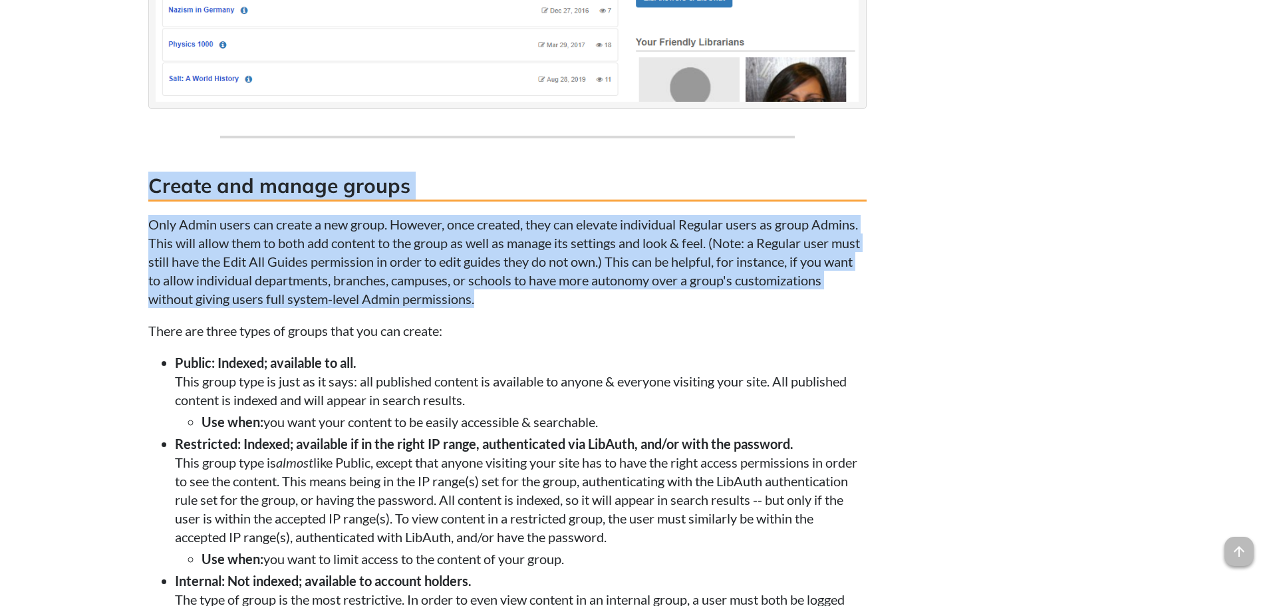
drag, startPoint x: 145, startPoint y: 175, endPoint x: 611, endPoint y: 307, distance: 484.0
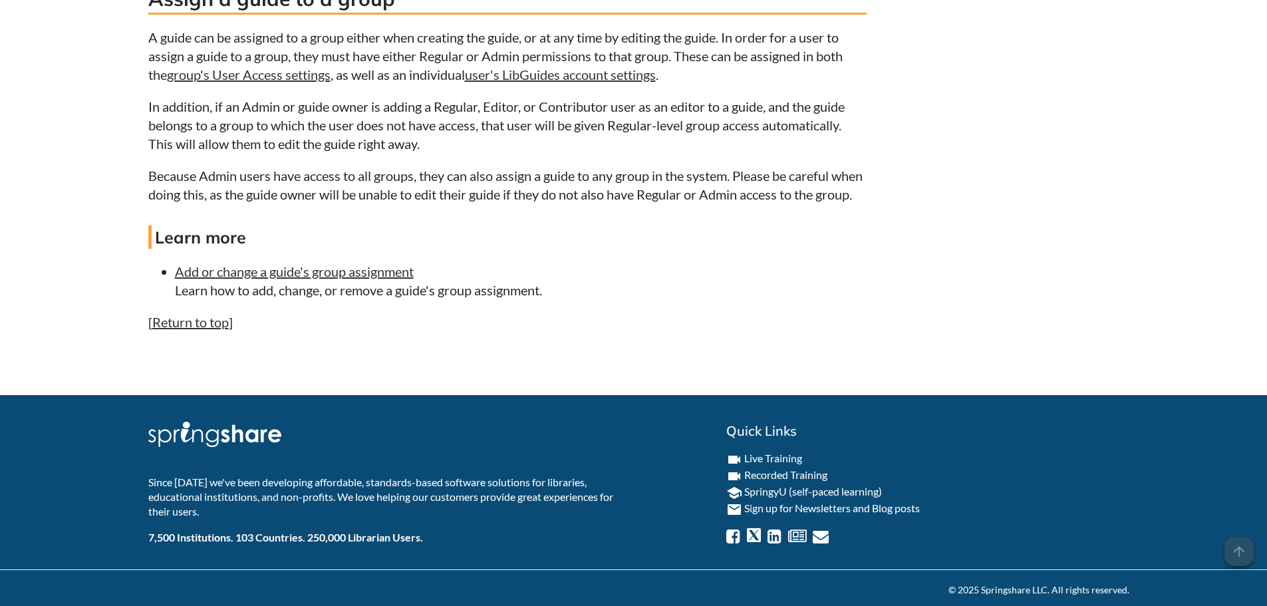
scroll to position [3086, 0]
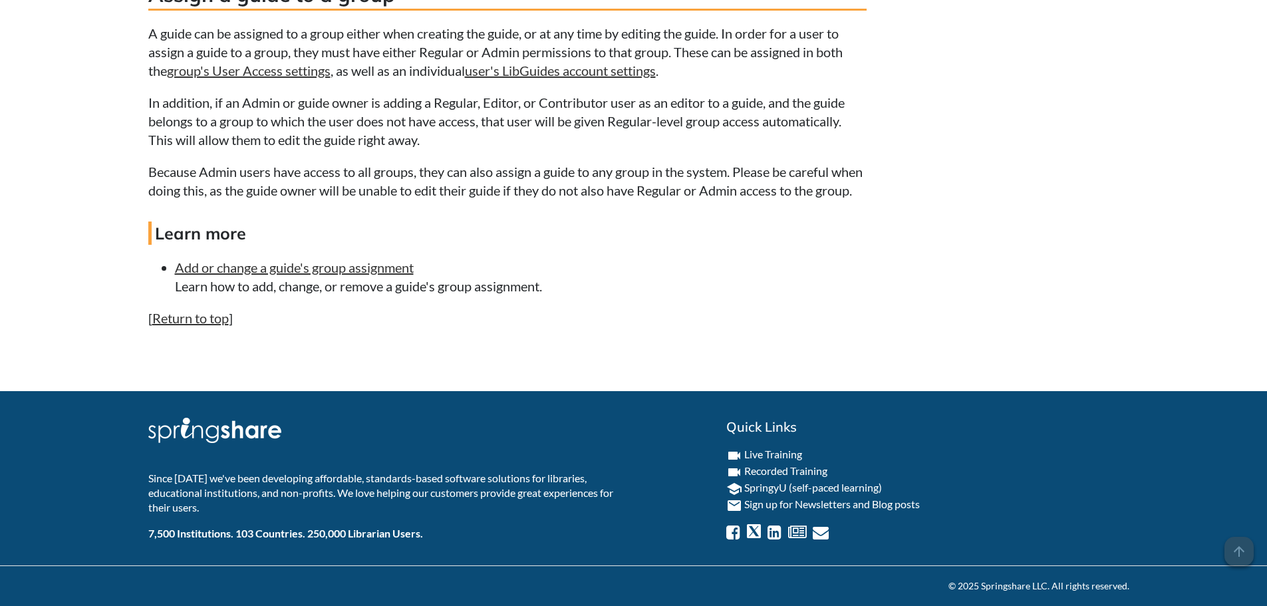
drag, startPoint x: 676, startPoint y: 157, endPoint x: 703, endPoint y: 180, distance: 35.4
click at [676, 162] on p "Because Admin users have access to all groups, they can also assign a guide to …" at bounding box center [507, 180] width 719 height 37
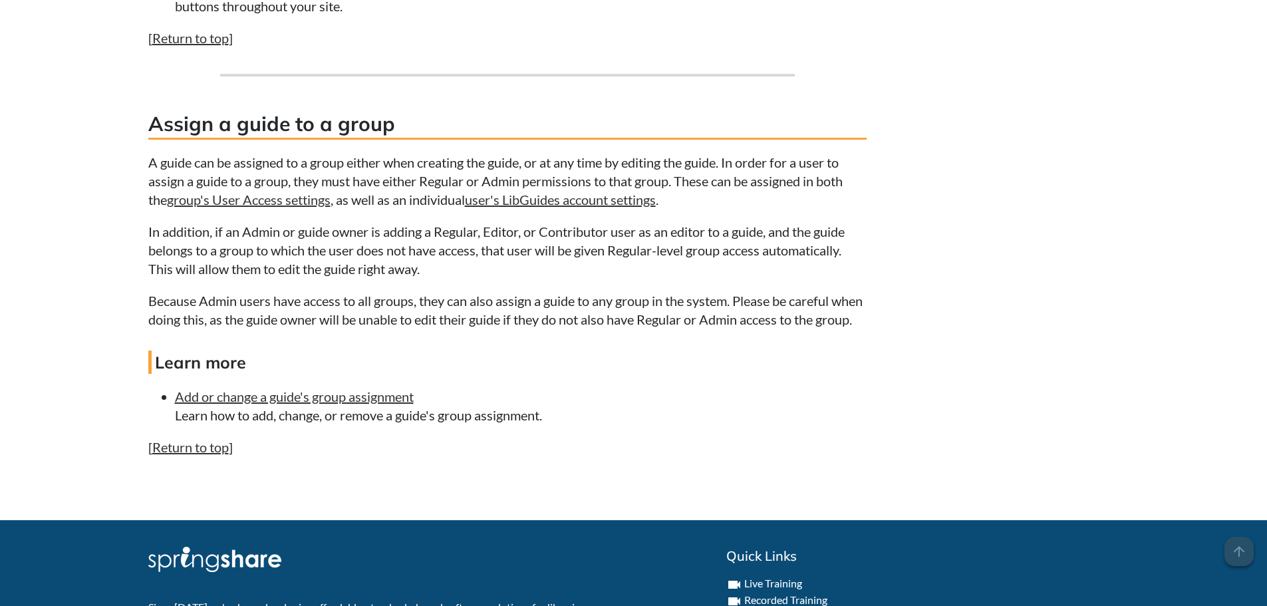
scroll to position [2953, 0]
